Goal: Navigation & Orientation: Find specific page/section

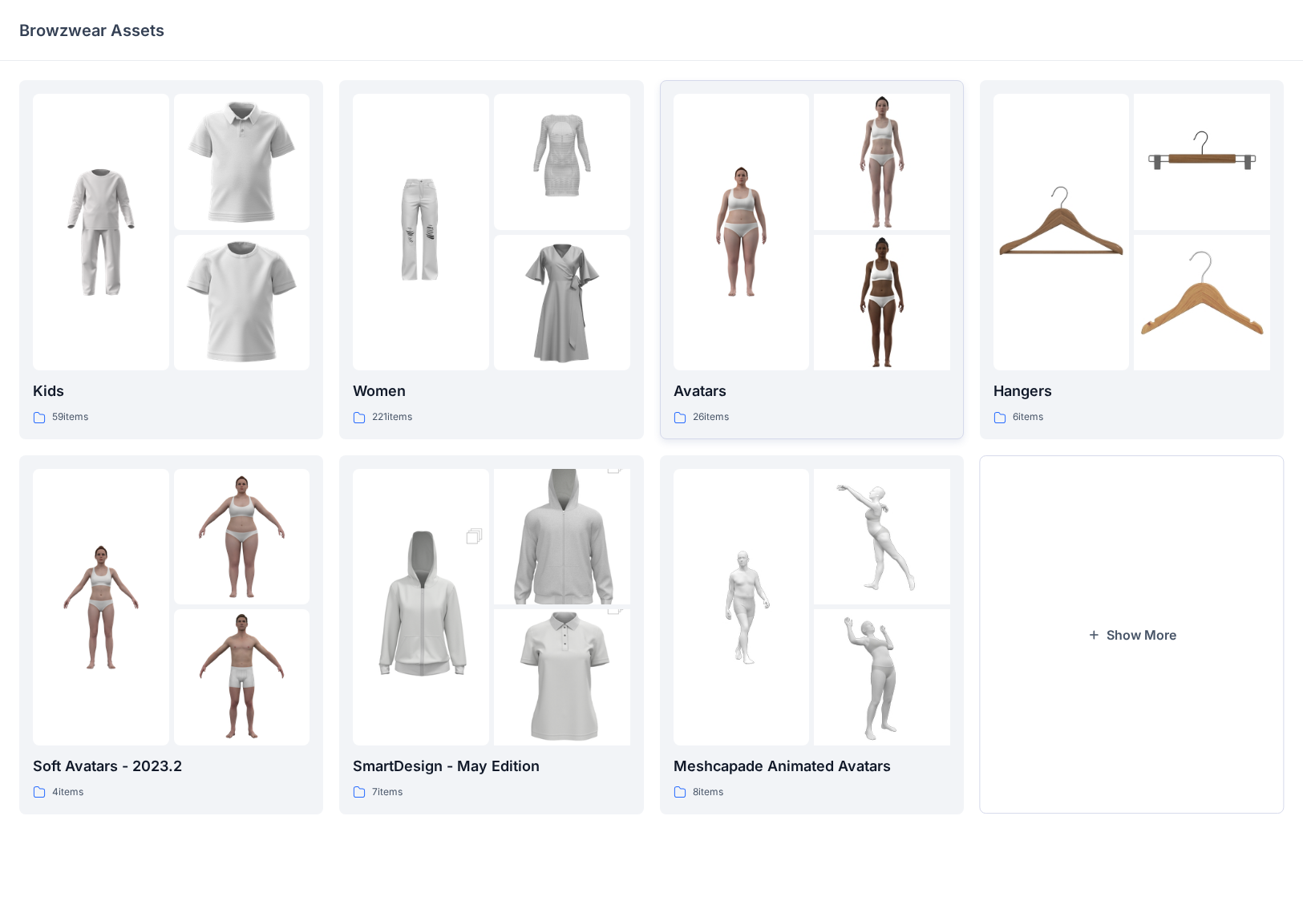
click at [801, 333] on img at bounding box center [882, 303] width 136 height 136
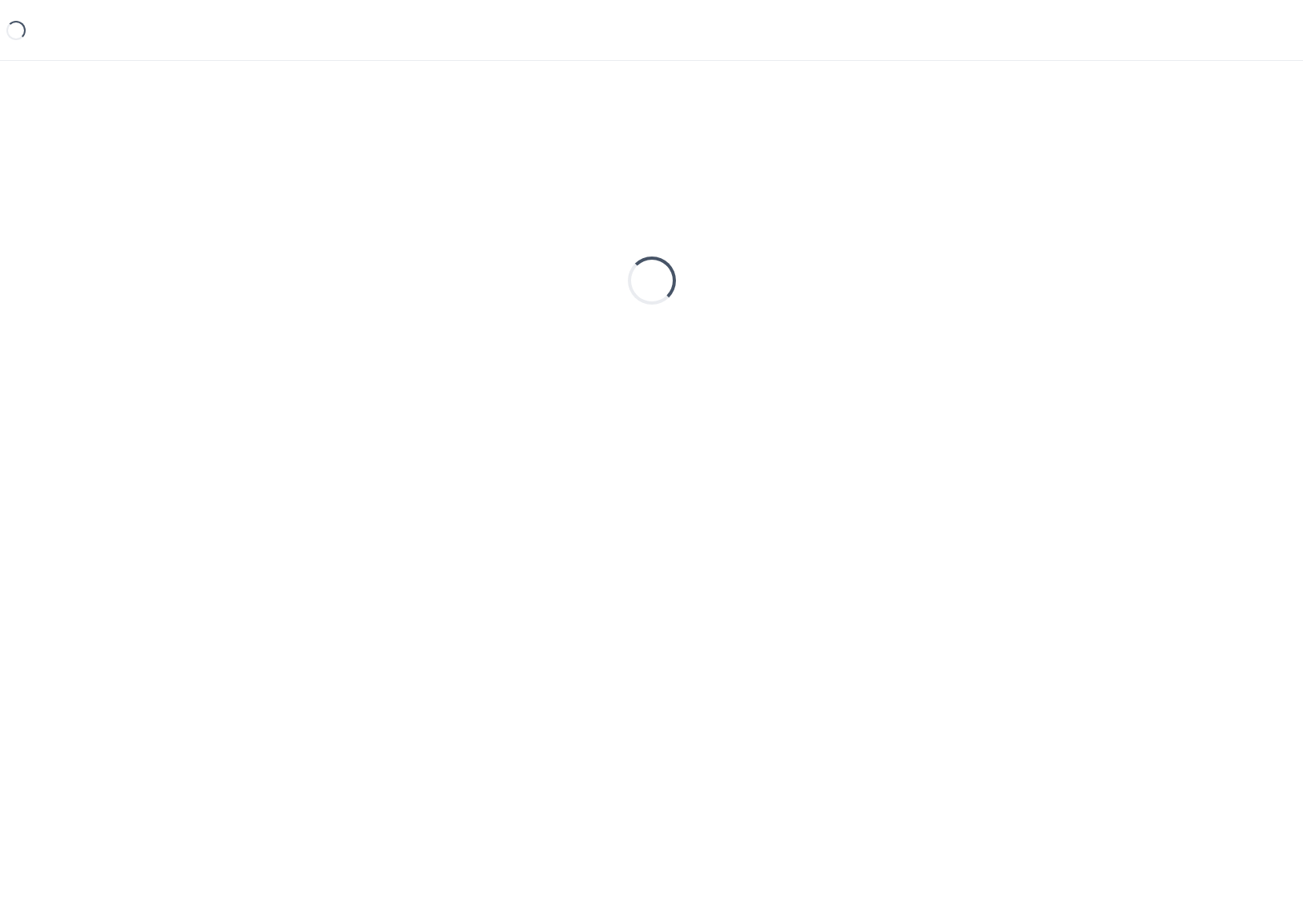
click at [801, 333] on div "Loading..." at bounding box center [651, 280] width 1264 height 401
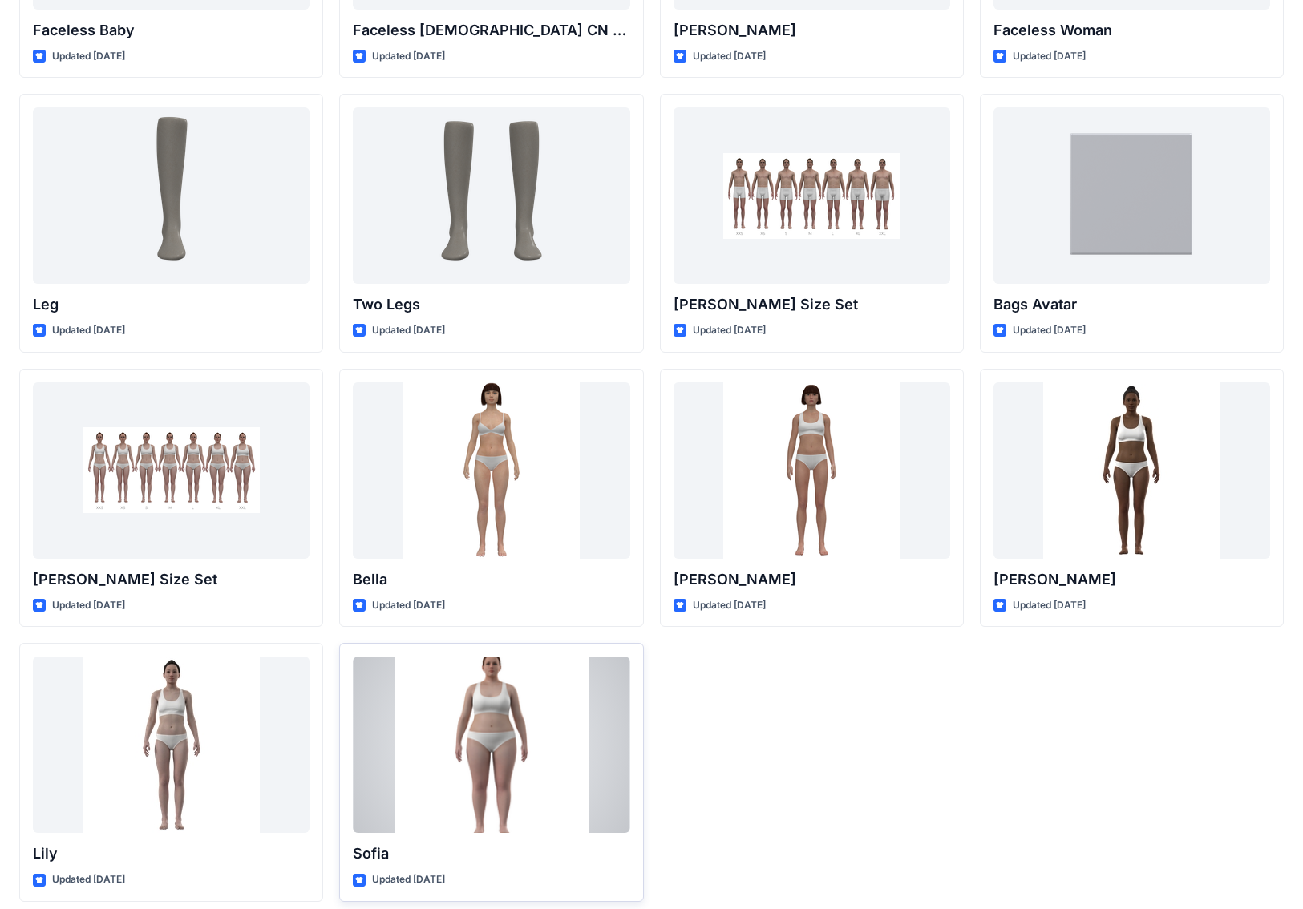
scroll to position [1097, 0]
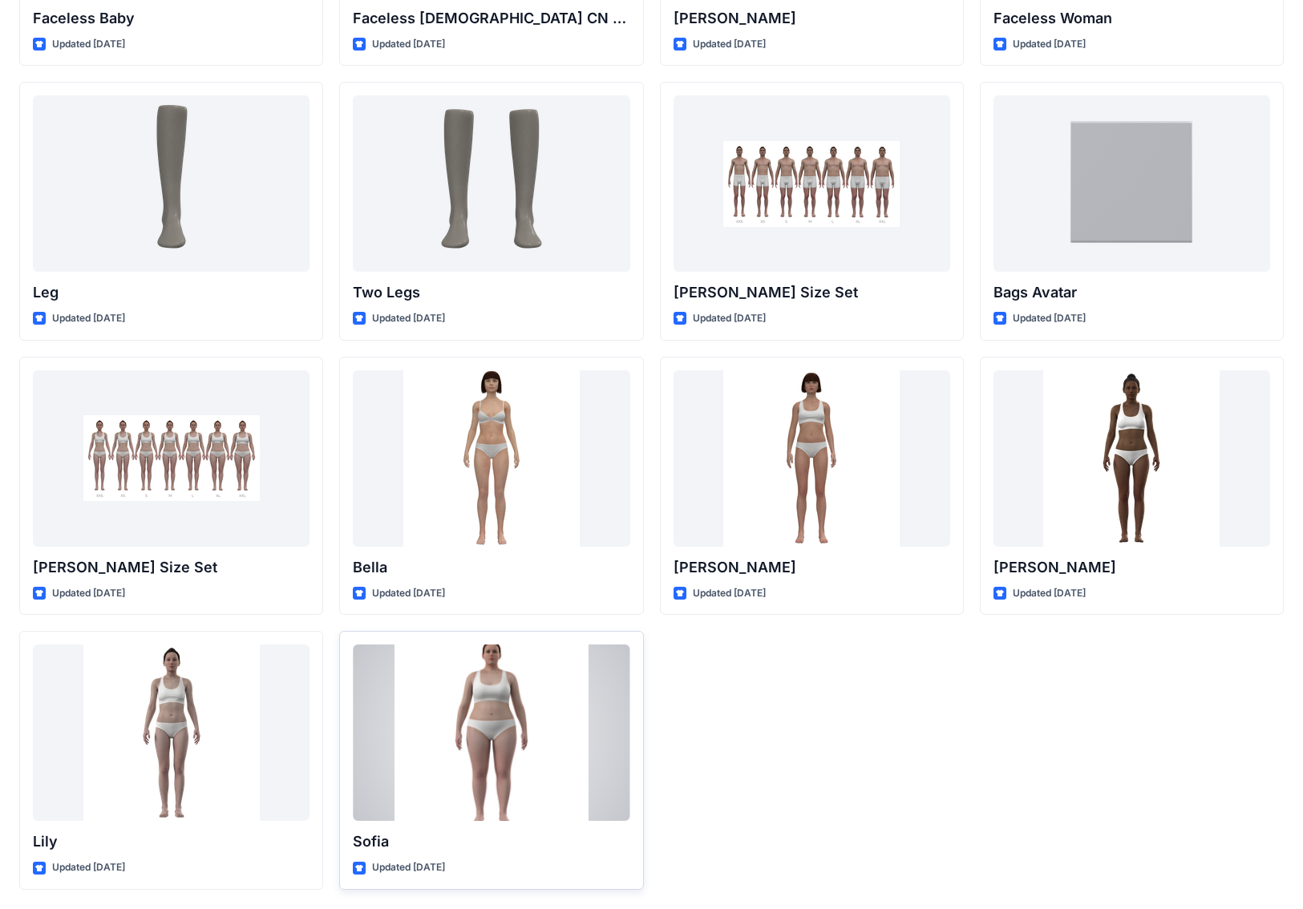
click at [435, 641] on div at bounding box center [491, 733] width 277 height 176
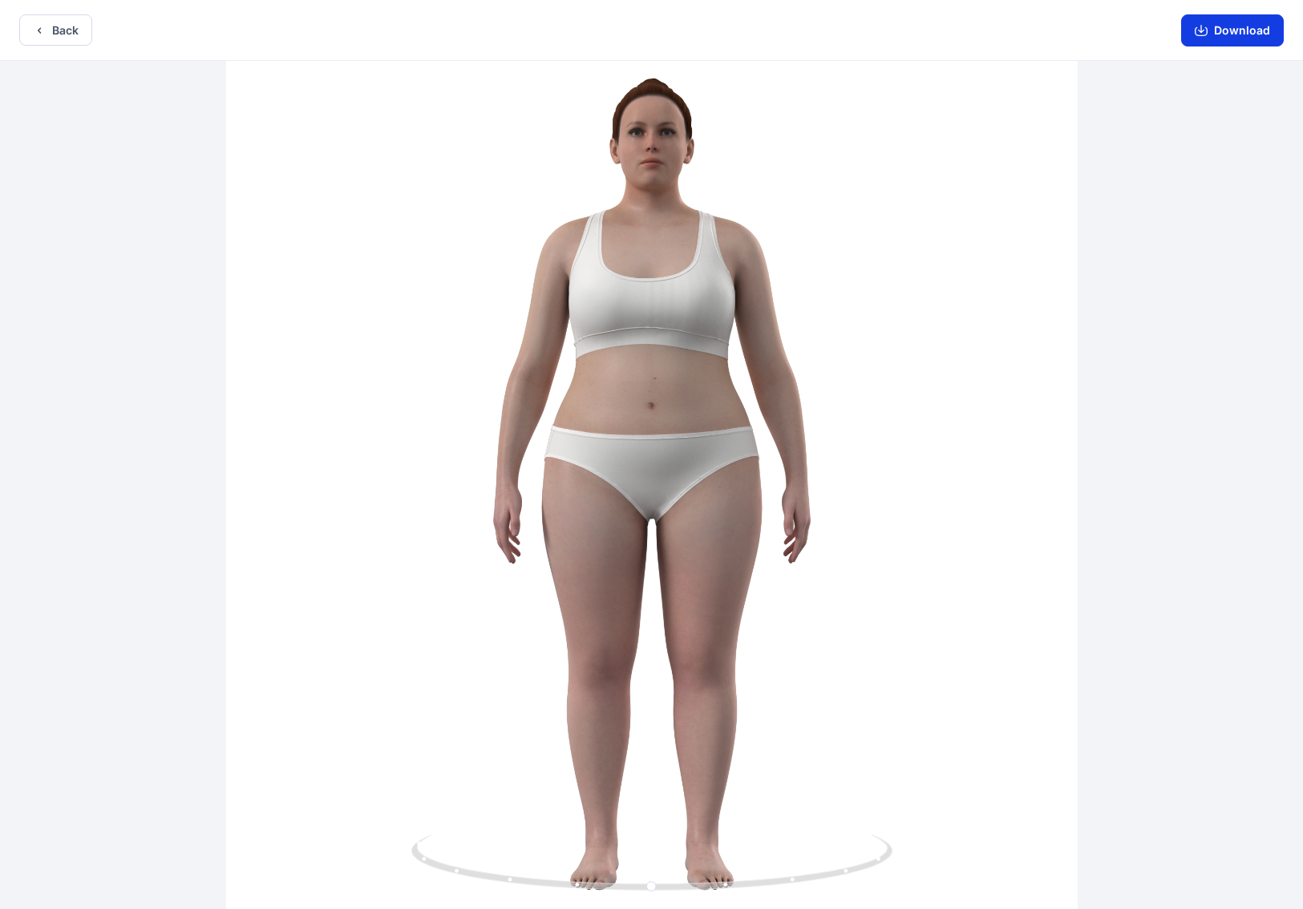
click at [801, 31] on button "Download" at bounding box center [1232, 30] width 103 height 32
click at [48, 30] on button "Back" at bounding box center [55, 29] width 73 height 31
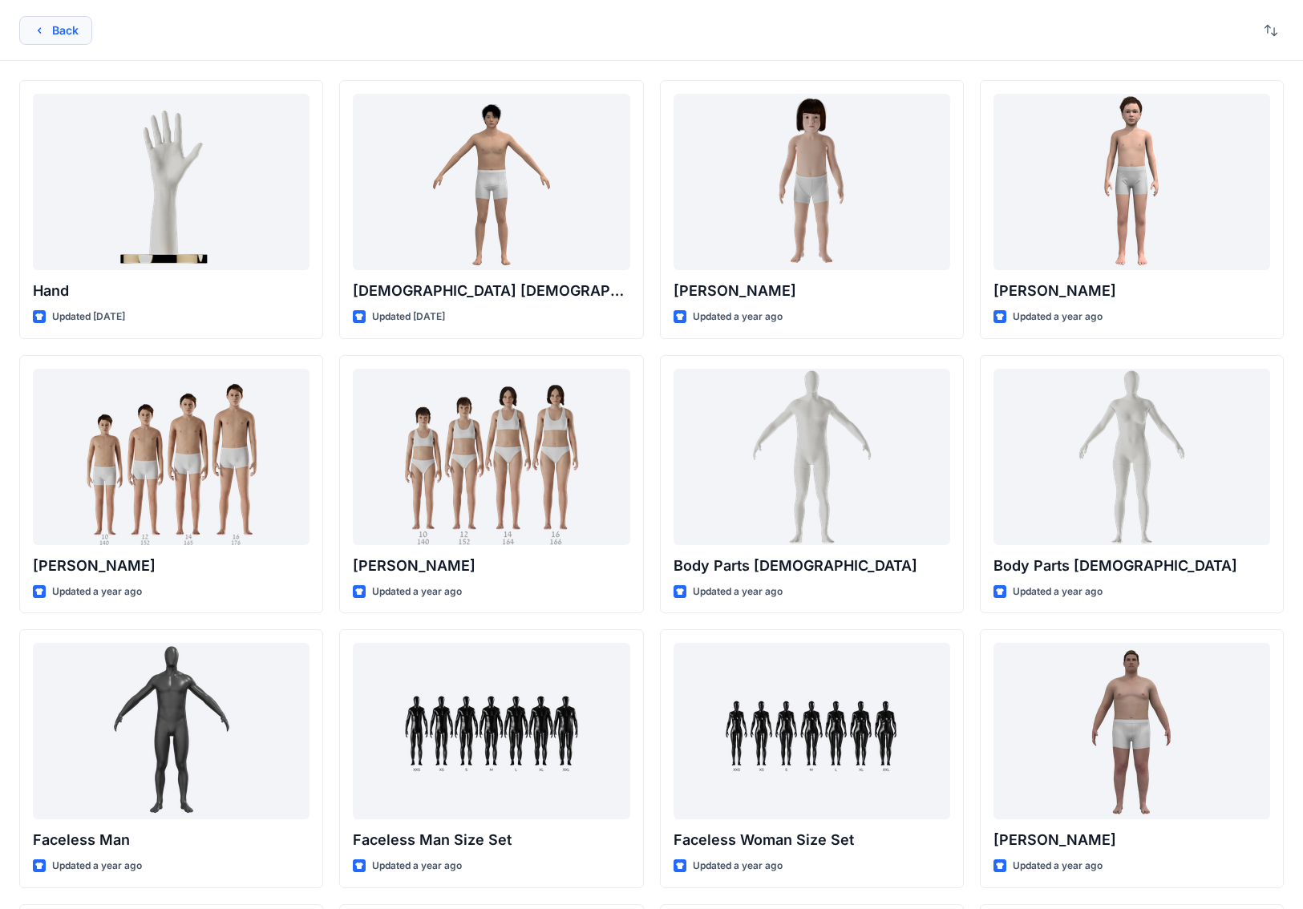
click at [76, 38] on button "Back" at bounding box center [55, 30] width 73 height 29
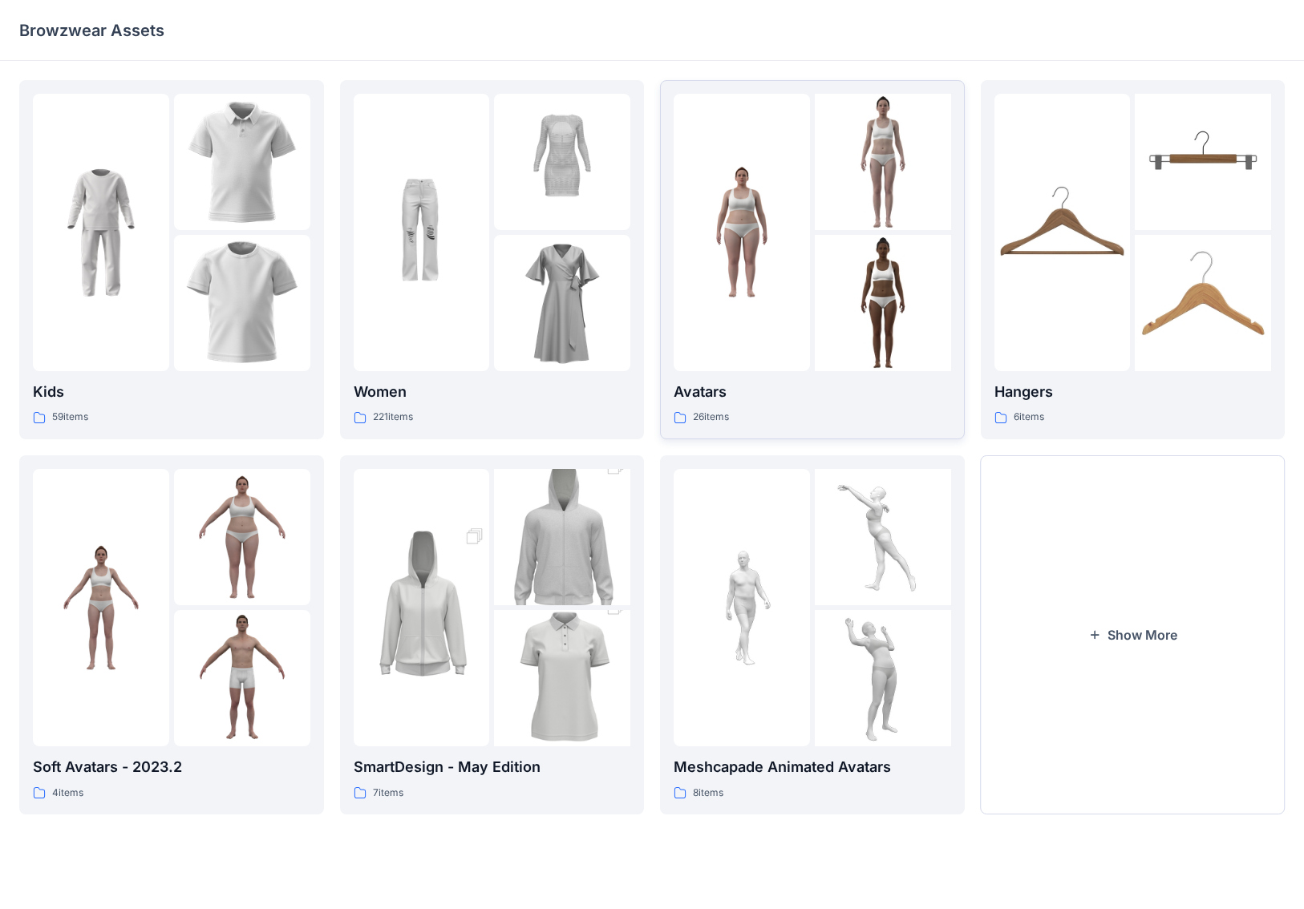
click at [764, 160] on div at bounding box center [742, 232] width 136 height 277
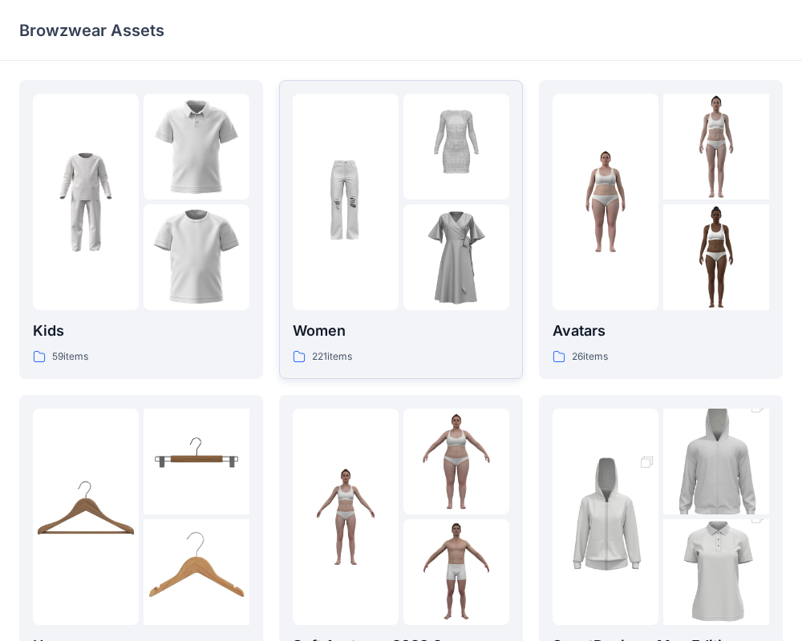
click at [459, 293] on img at bounding box center [456, 257] width 106 height 106
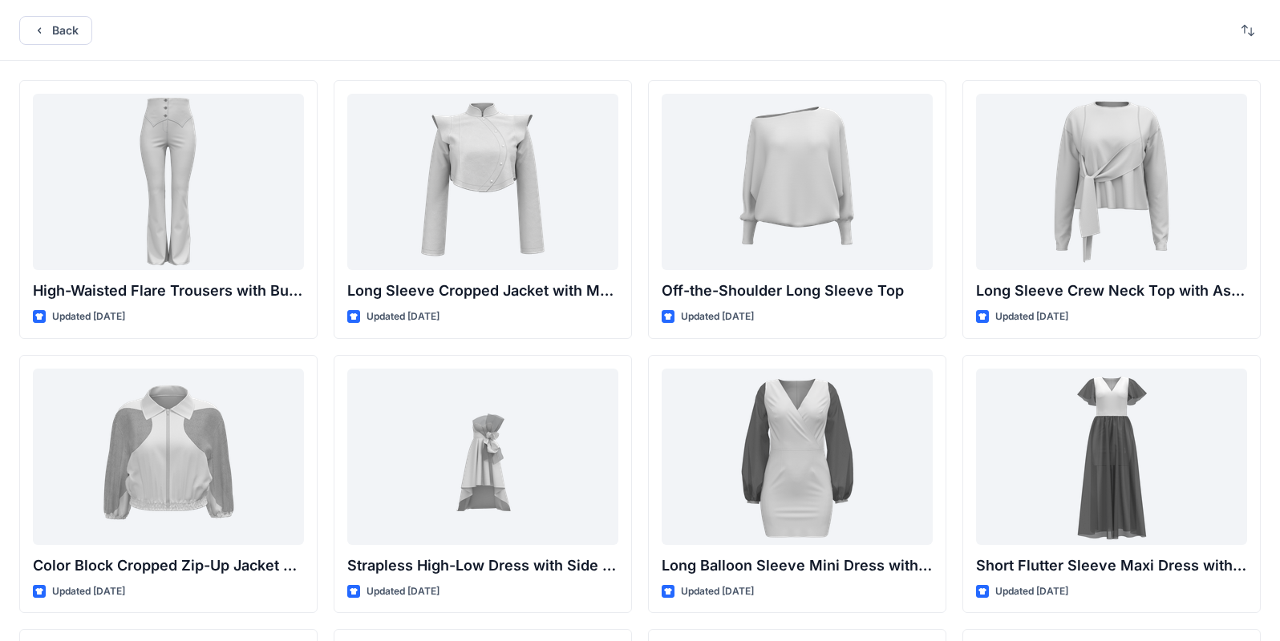
click at [94, 36] on div "Back" at bounding box center [640, 30] width 1280 height 61
click at [67, 26] on button "Back" at bounding box center [55, 30] width 73 height 29
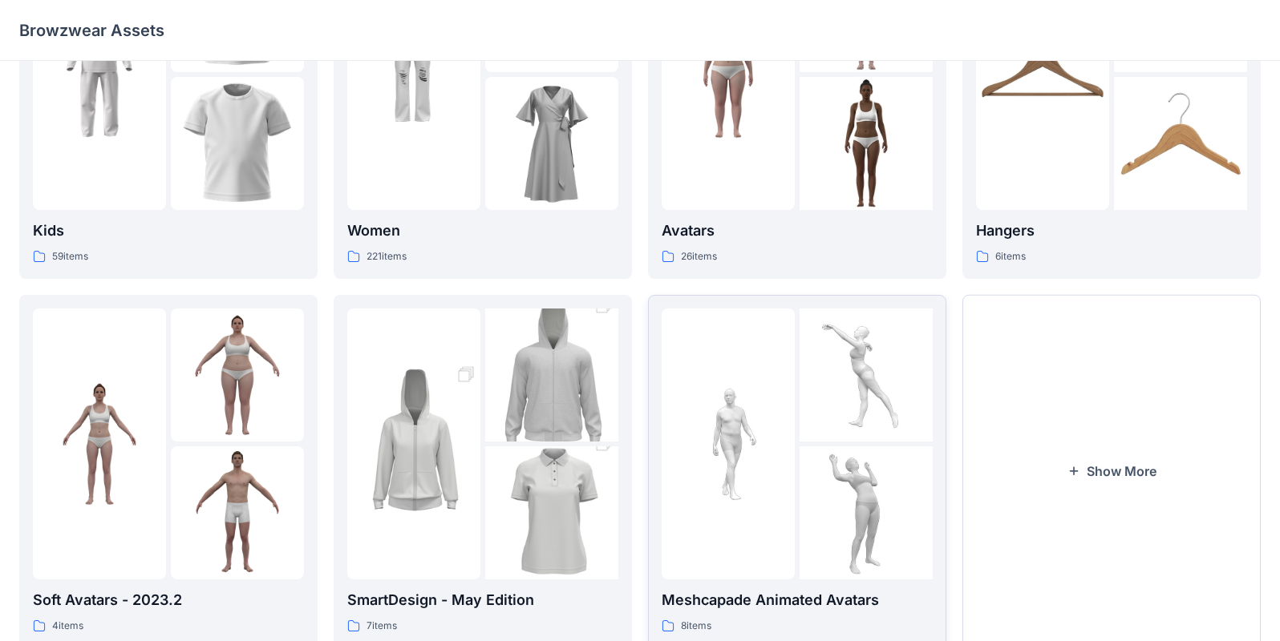
scroll to position [206, 0]
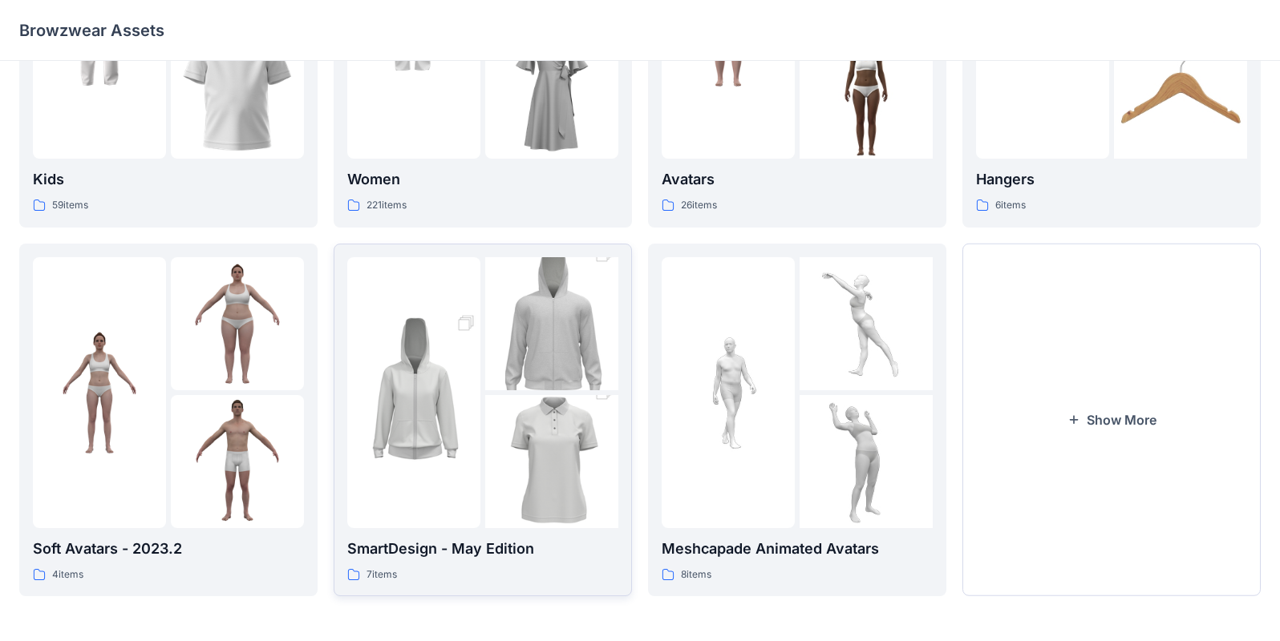
click at [442, 394] on img at bounding box center [413, 393] width 133 height 200
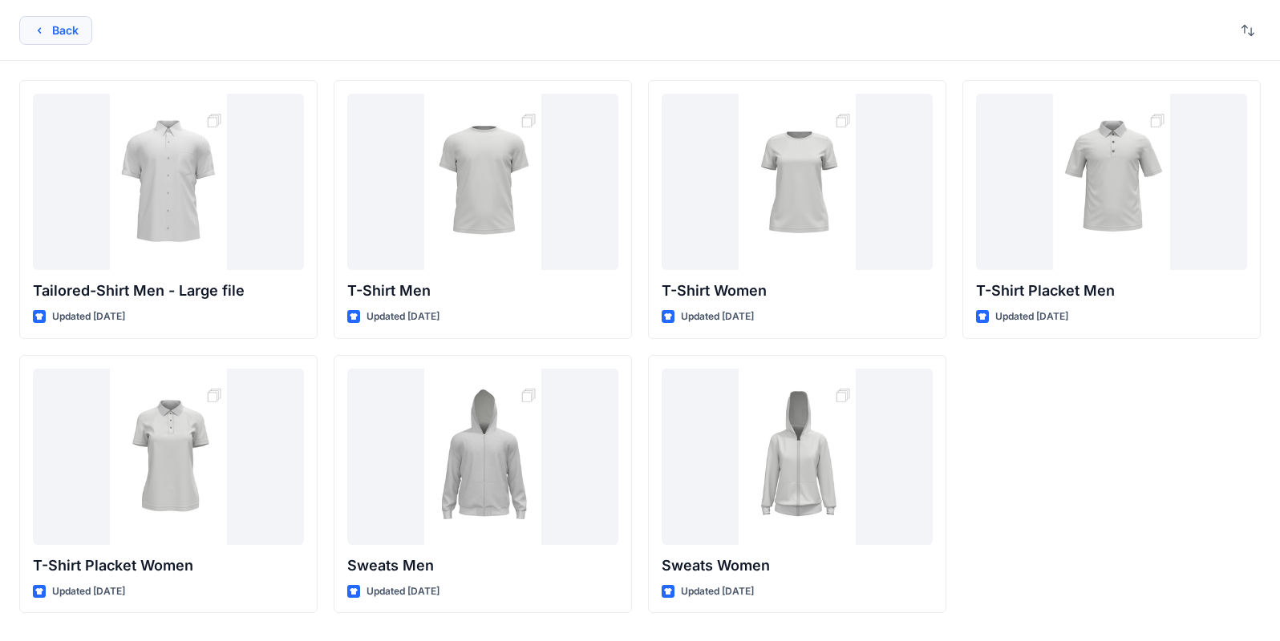
click at [80, 30] on button "Back" at bounding box center [55, 30] width 73 height 29
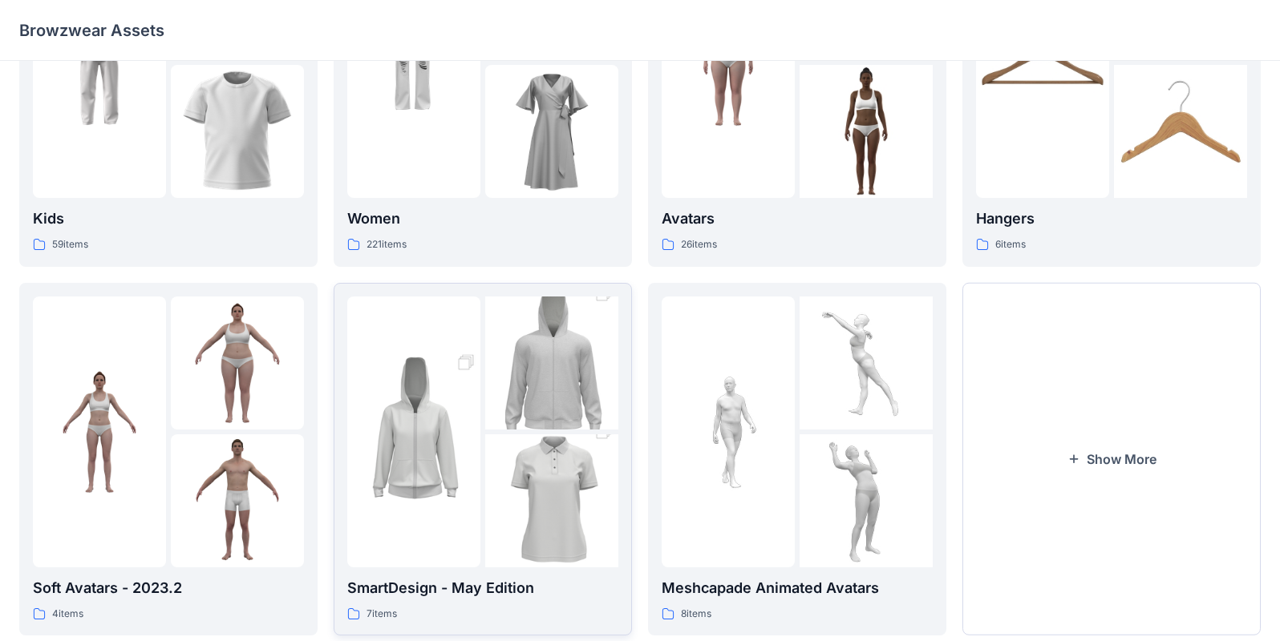
scroll to position [206, 0]
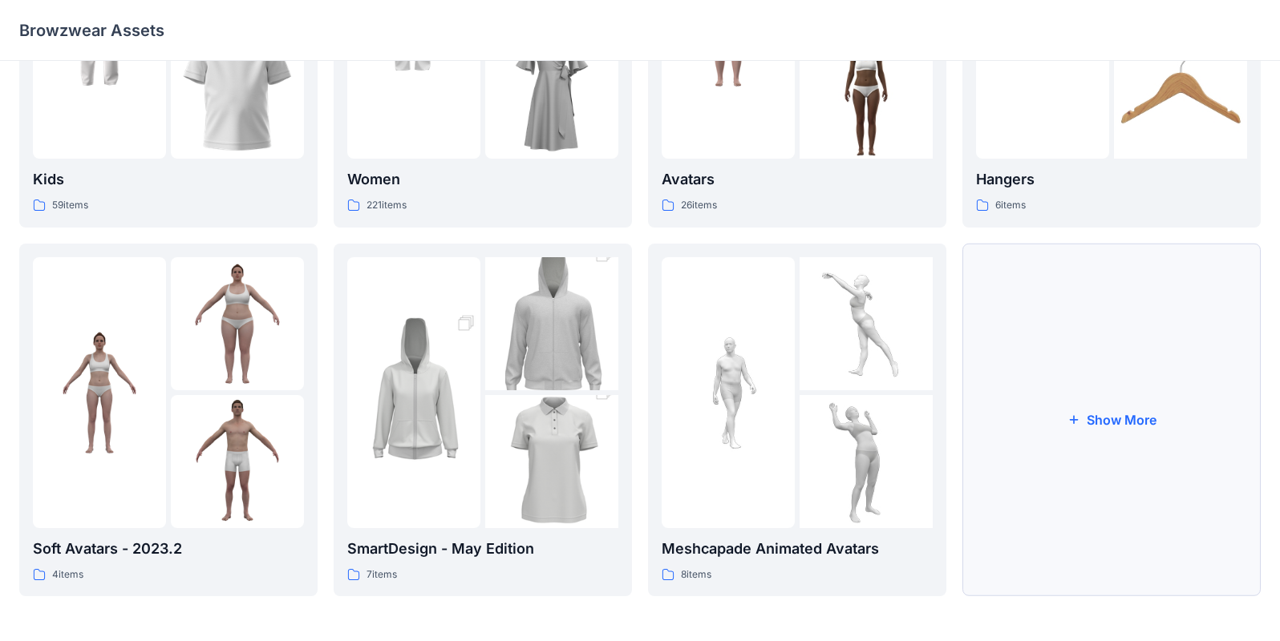
click at [801, 415] on button "Show More" at bounding box center [1111, 421] width 298 height 354
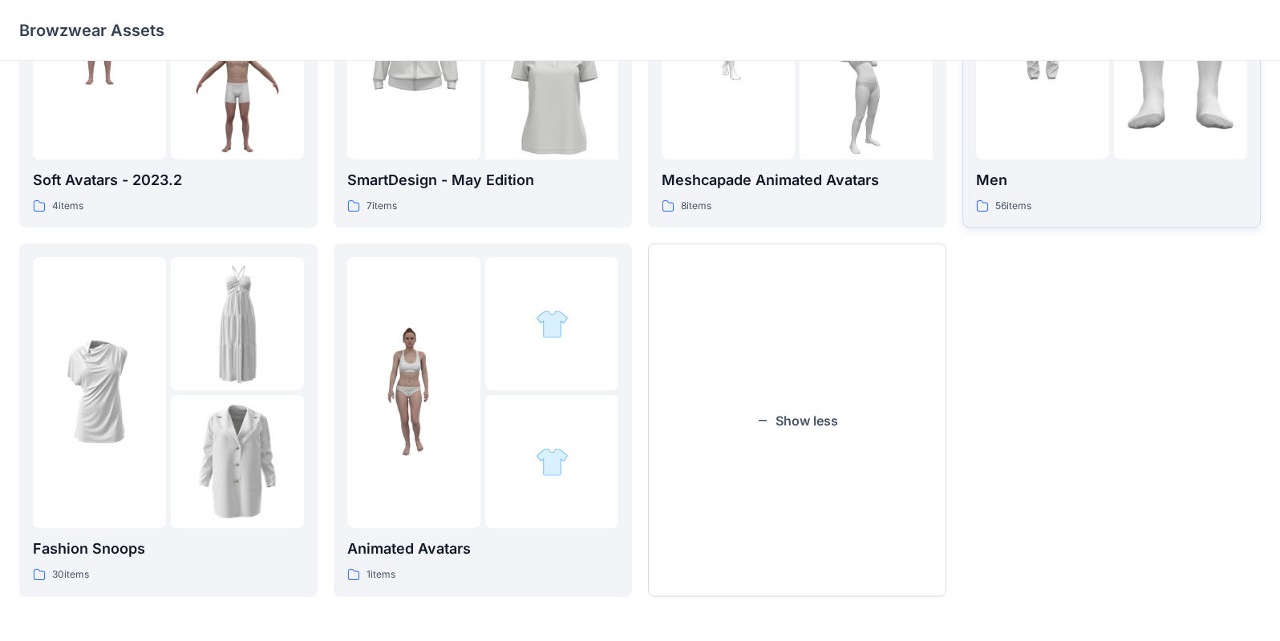
scroll to position [576, 0]
click at [200, 436] on img at bounding box center [237, 460] width 133 height 133
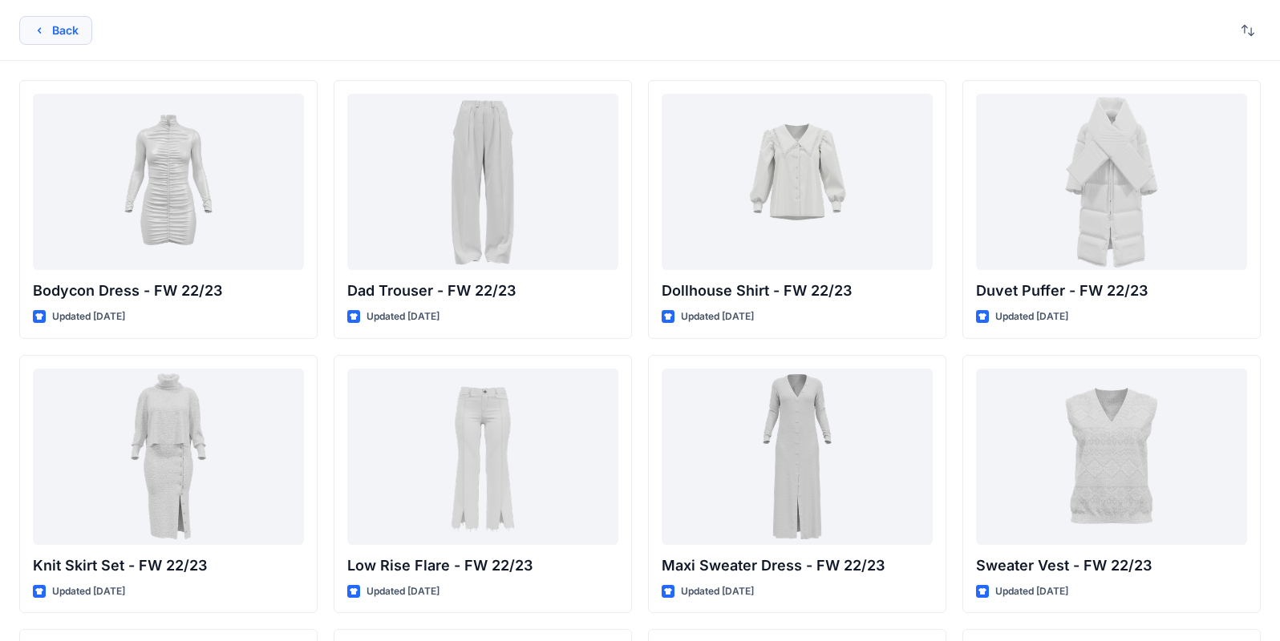
click at [78, 35] on button "Back" at bounding box center [55, 30] width 73 height 29
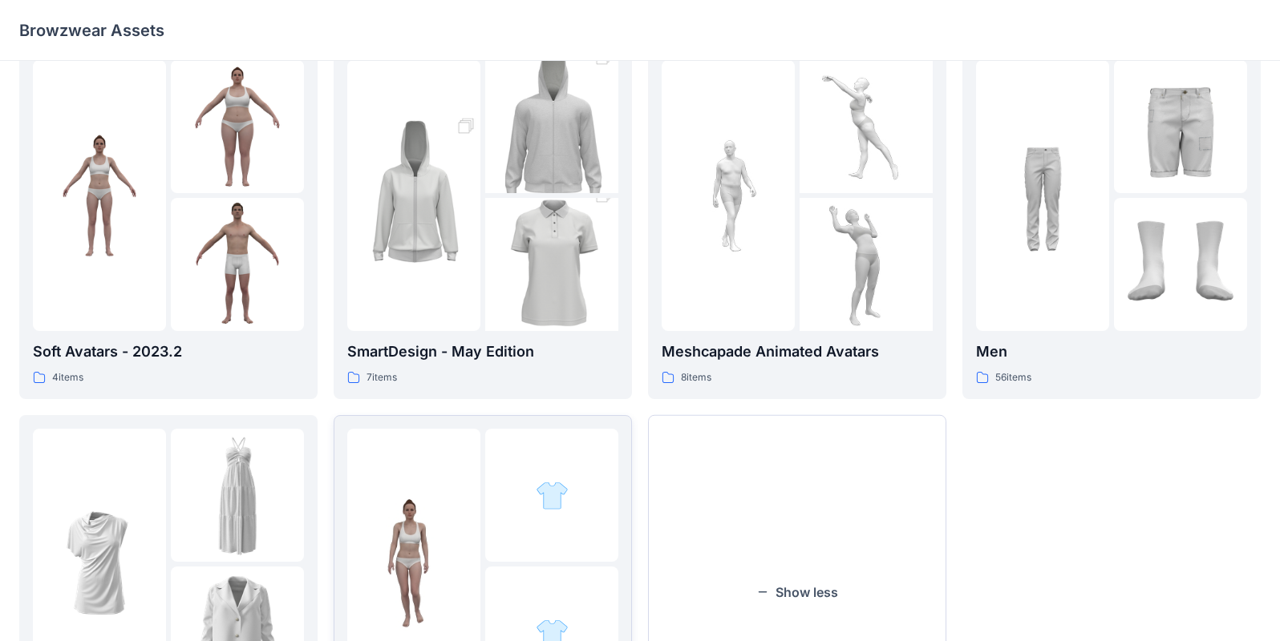
scroll to position [341, 0]
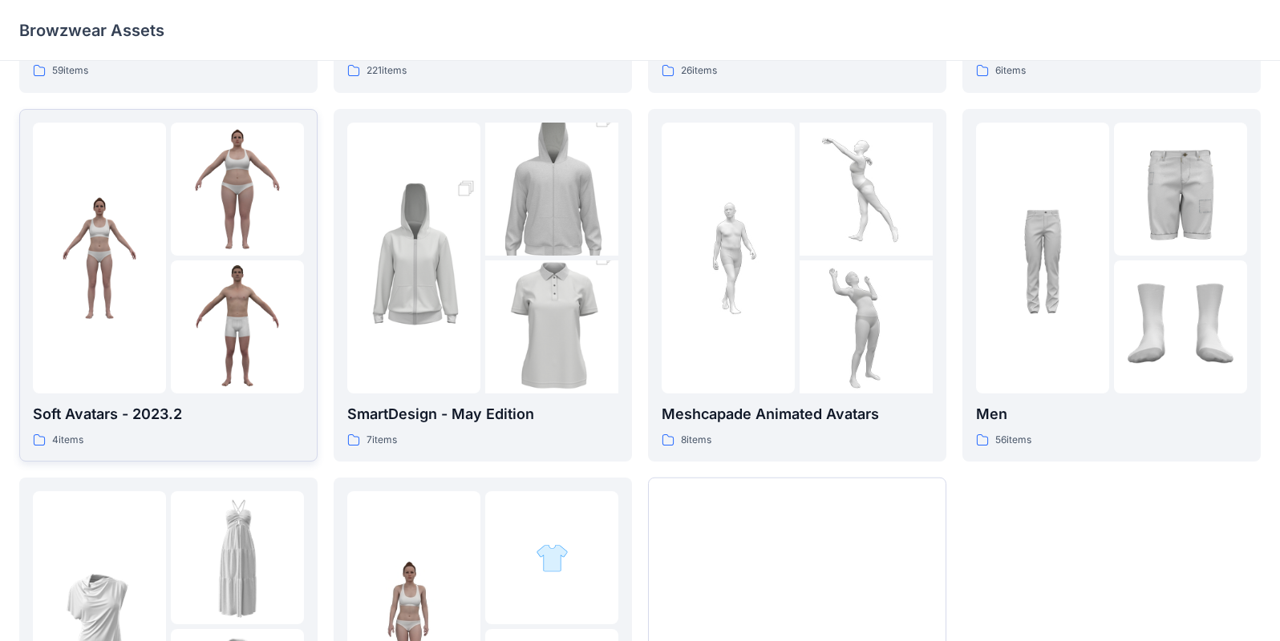
click at [245, 301] on img at bounding box center [237, 327] width 133 height 133
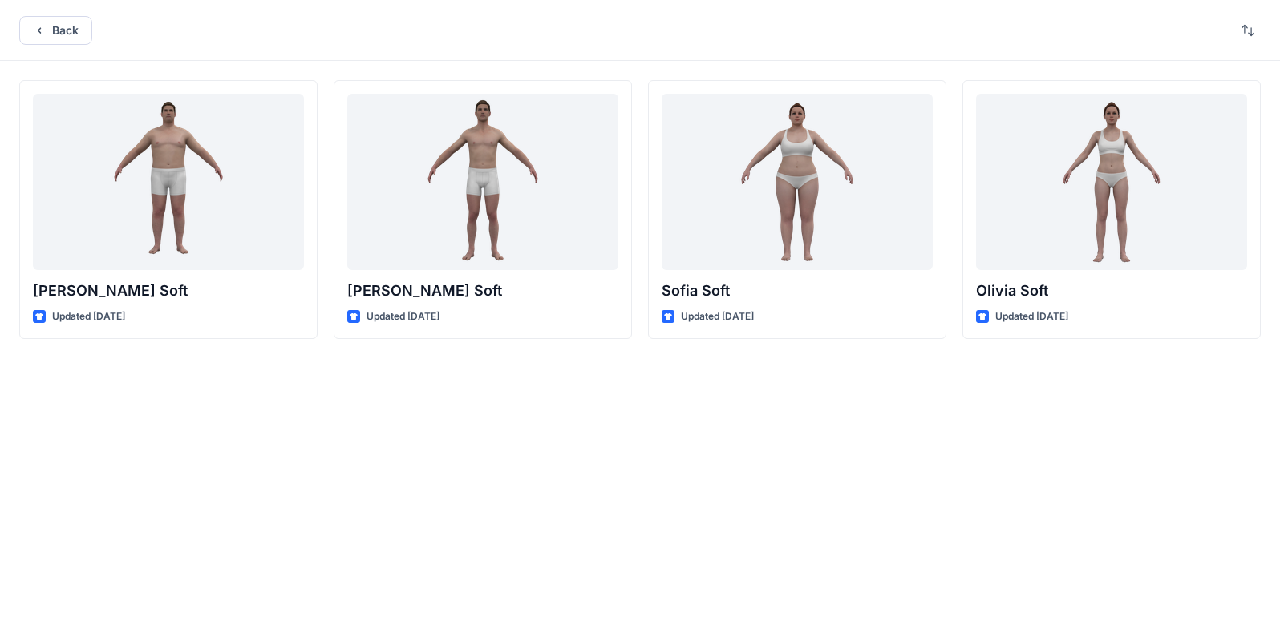
click at [78, 47] on div "Back" at bounding box center [640, 30] width 1280 height 61
click at [72, 34] on button "Back" at bounding box center [55, 30] width 73 height 29
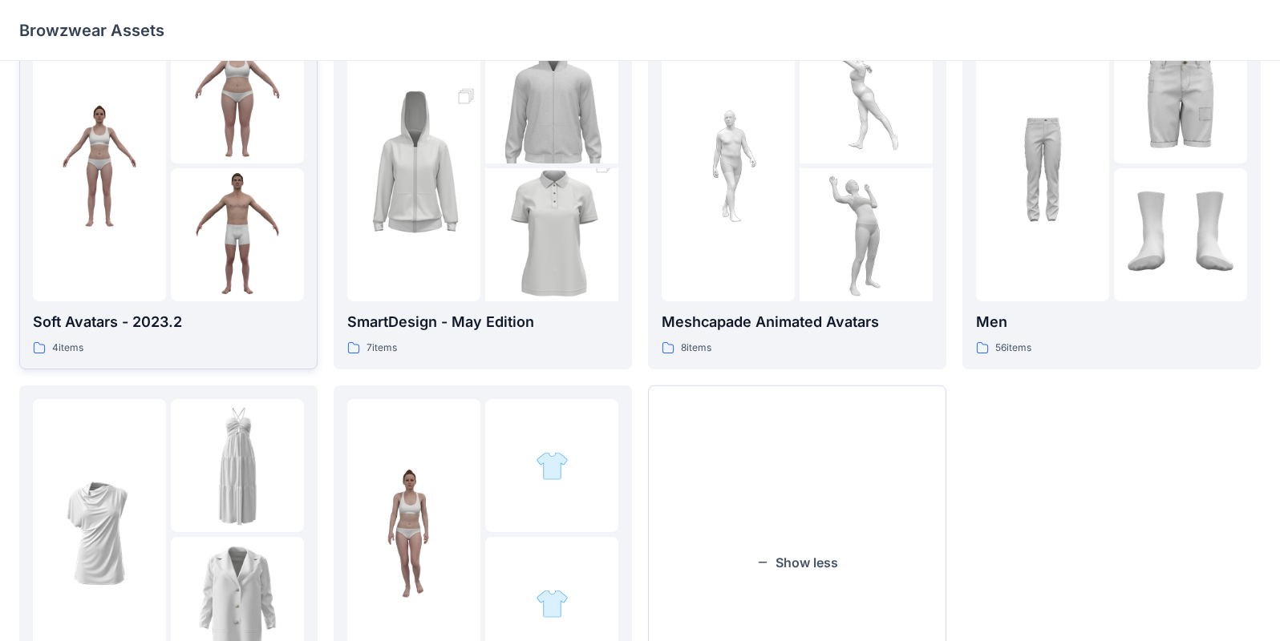
scroll to position [436, 0]
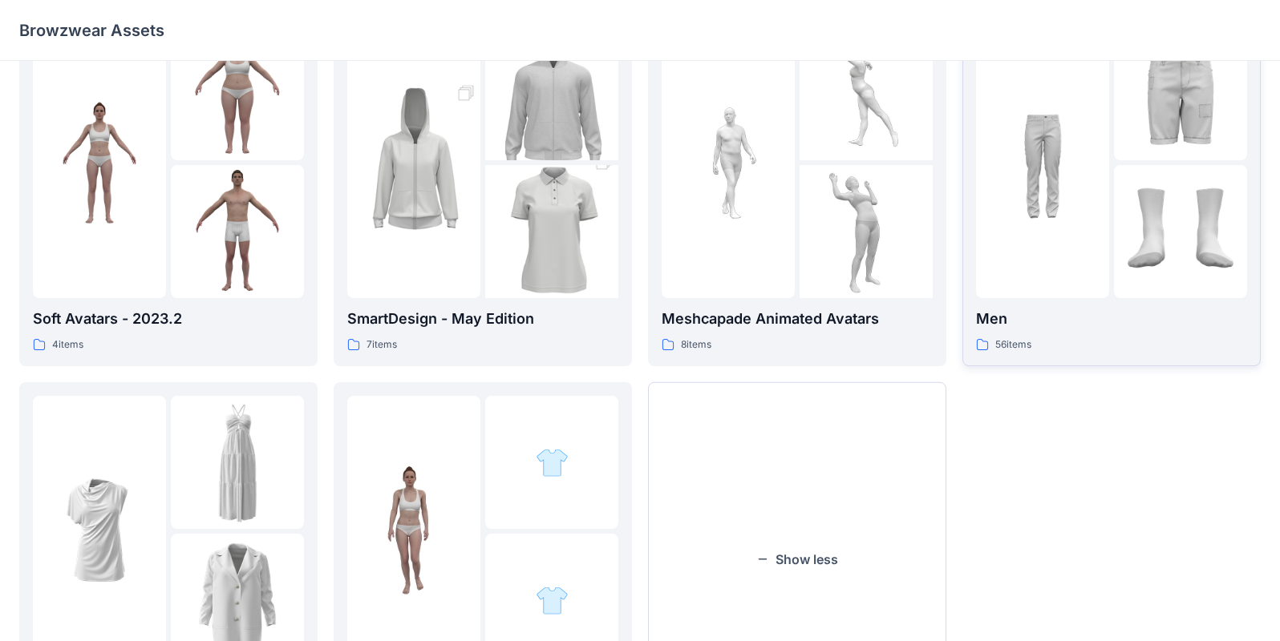
click at [801, 211] on img at bounding box center [1180, 231] width 133 height 133
